Goal: Task Accomplishment & Management: Manage account settings

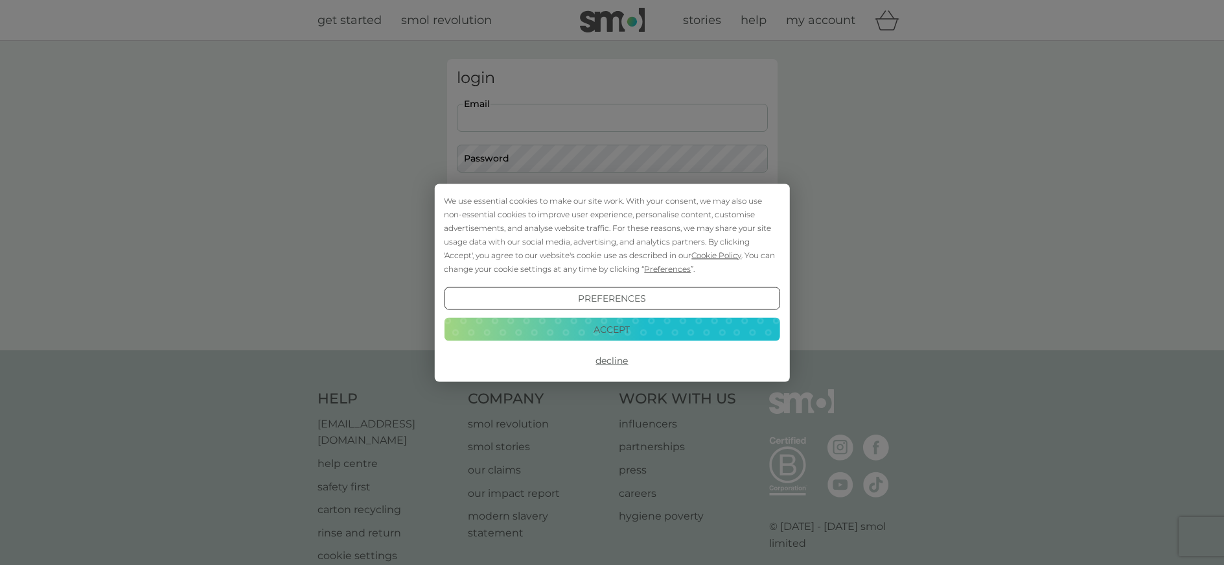
type input "[EMAIL_ADDRESS][DOMAIN_NAME]"
click at [612, 204] on button "Login" at bounding box center [612, 204] width 311 height 38
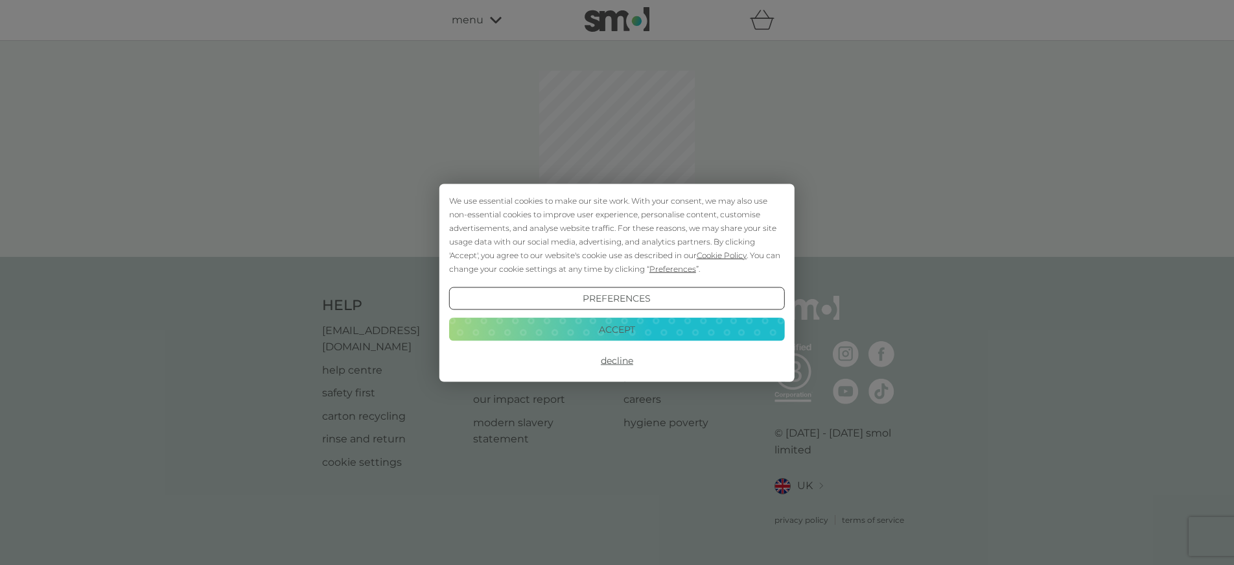
click at [617, 357] on button "Decline" at bounding box center [617, 360] width 336 height 23
click at [613, 356] on button "Decline" at bounding box center [617, 360] width 336 height 23
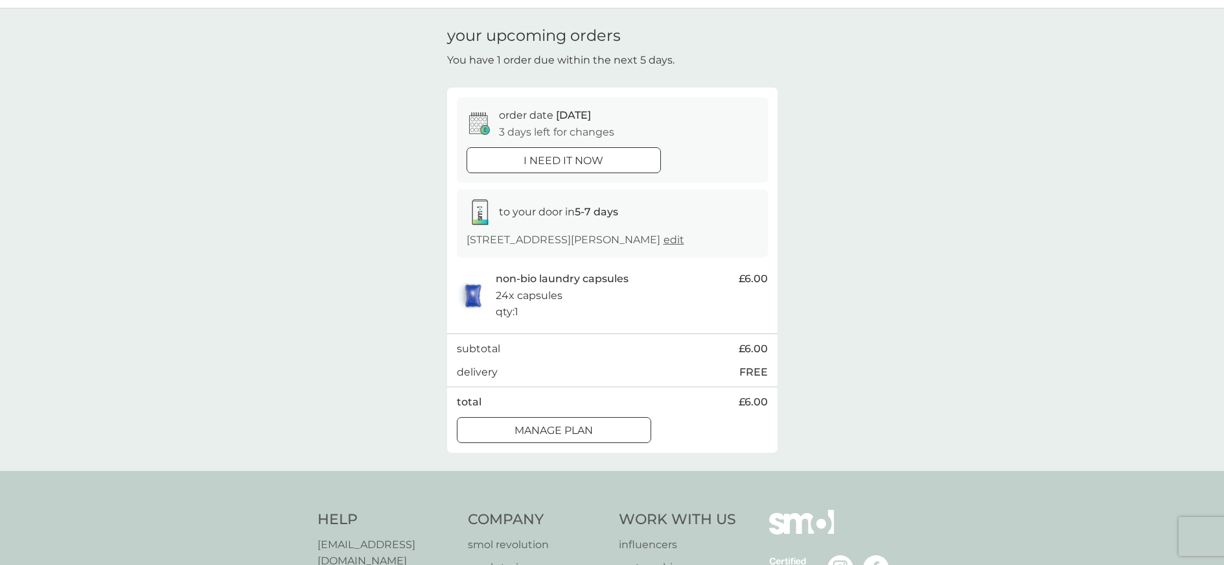
scroll to position [44, 0]
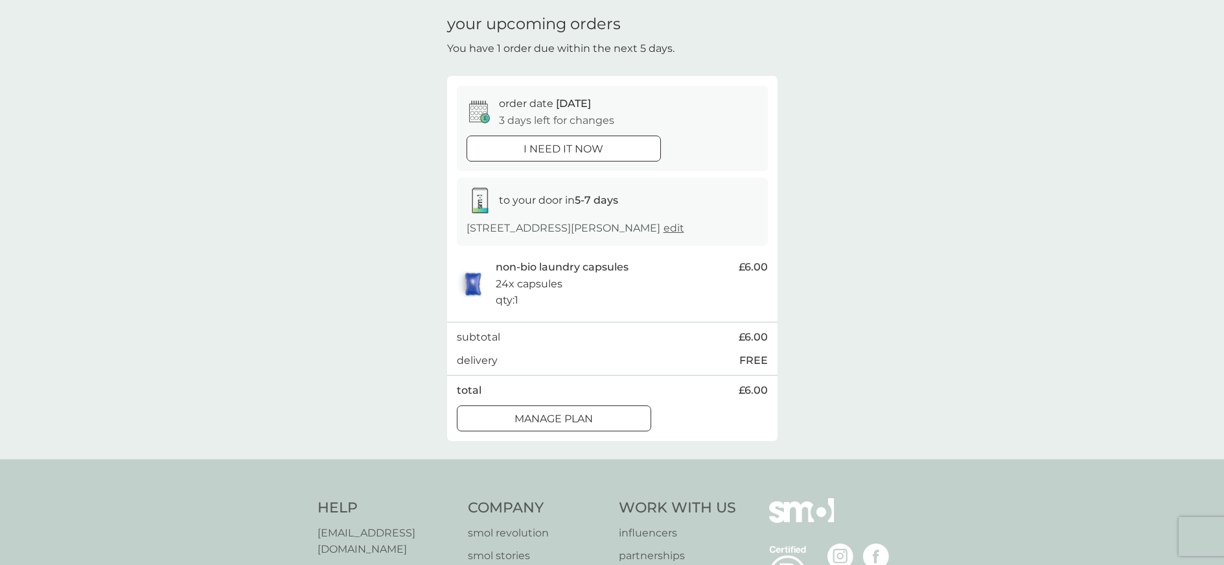
click at [483, 116] on icon at bounding box center [484, 119] width 9 height 9
click at [572, 102] on span "13 Sep" at bounding box center [573, 103] width 35 height 12
click at [554, 102] on p "order date 13 Sep" at bounding box center [545, 103] width 92 height 17
click at [553, 417] on div at bounding box center [554, 418] width 2 height 2
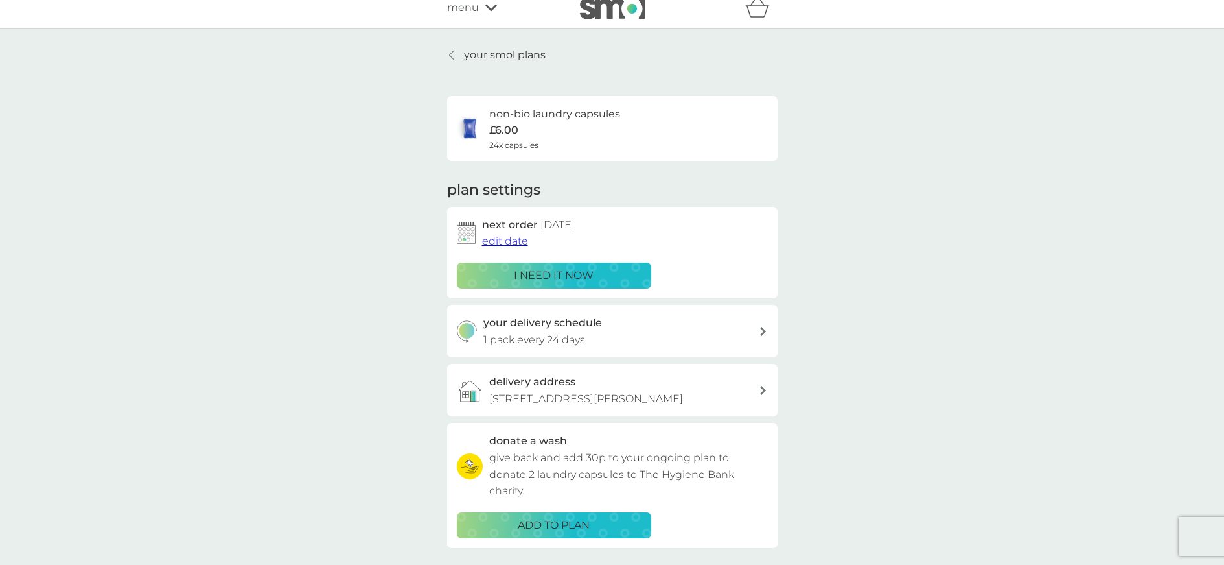
scroll to position [15, 0]
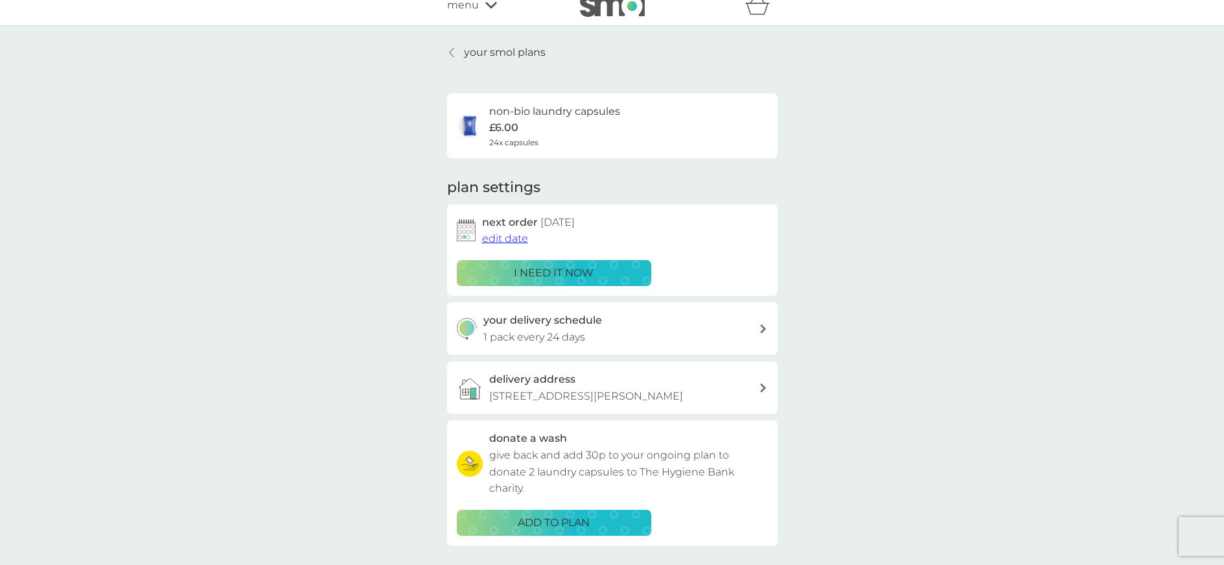
click at [502, 235] on span "edit date" at bounding box center [505, 238] width 46 height 12
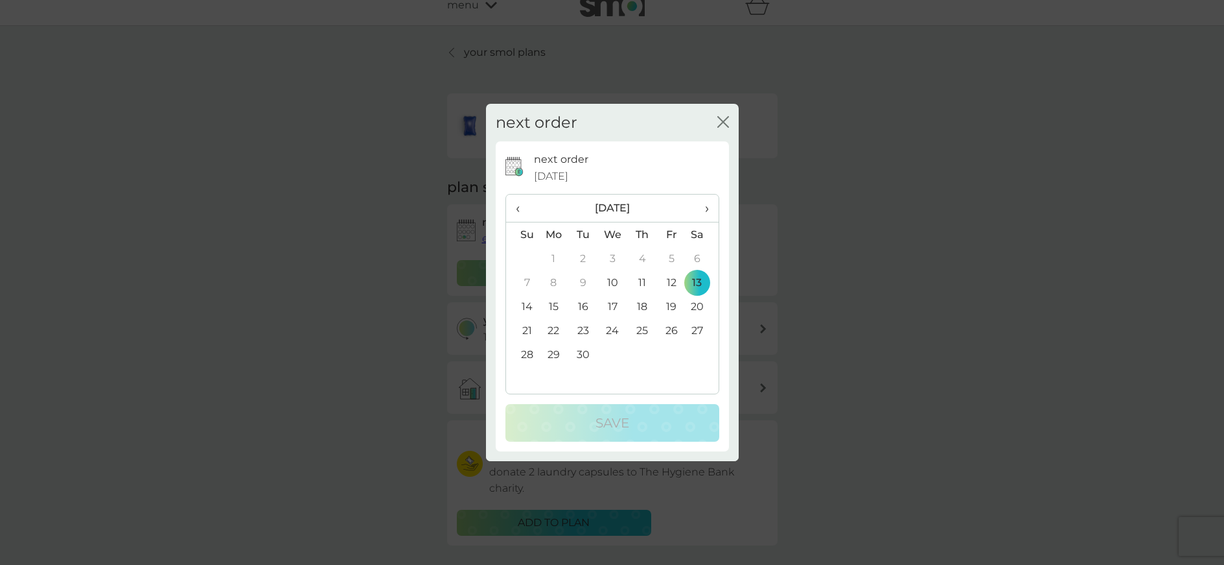
click at [706, 206] on span "›" at bounding box center [701, 207] width 13 height 27
click at [643, 353] on td "30" at bounding box center [641, 354] width 29 height 24
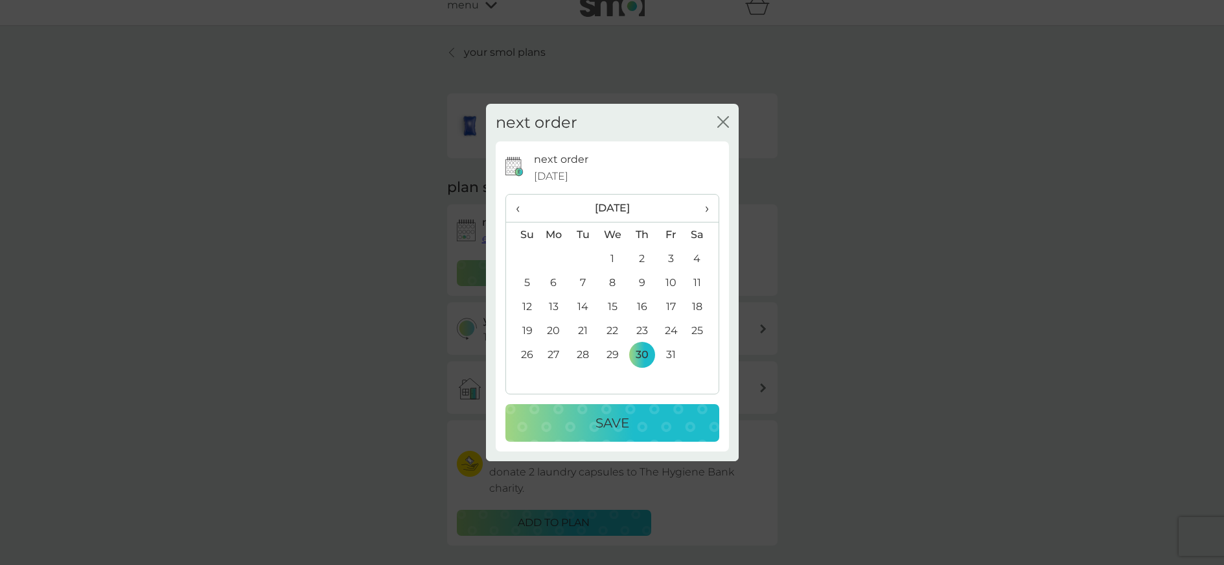
click at [609, 426] on p "Save" at bounding box center [613, 422] width 34 height 21
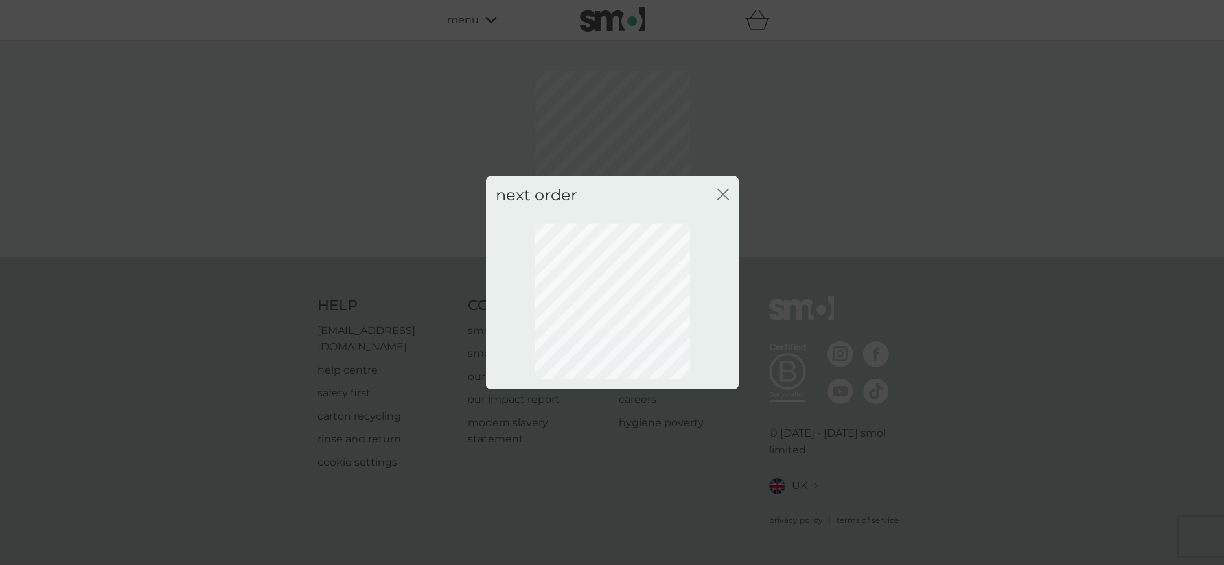
scroll to position [0, 0]
